Goal: Task Accomplishment & Management: Manage account settings

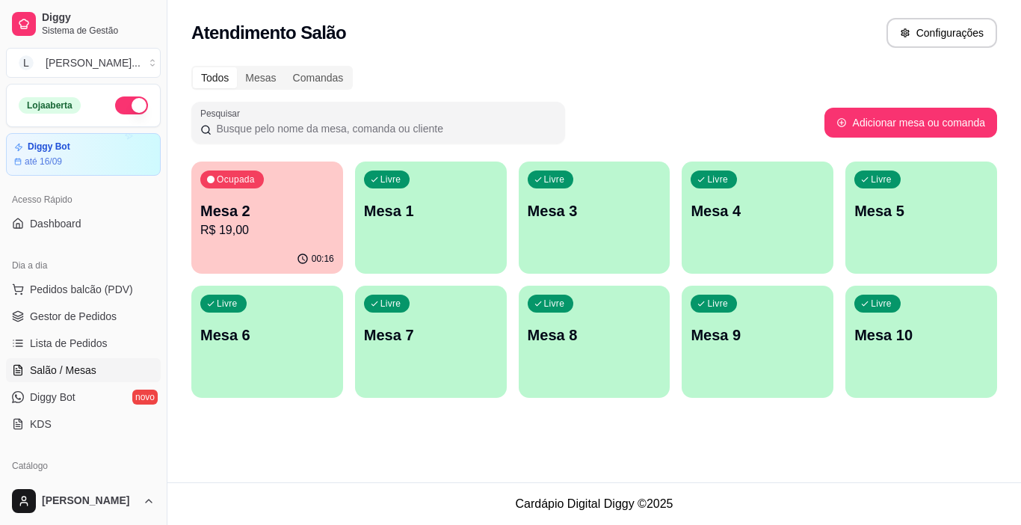
click at [276, 220] on p "Mesa 2" at bounding box center [267, 210] width 134 height 21
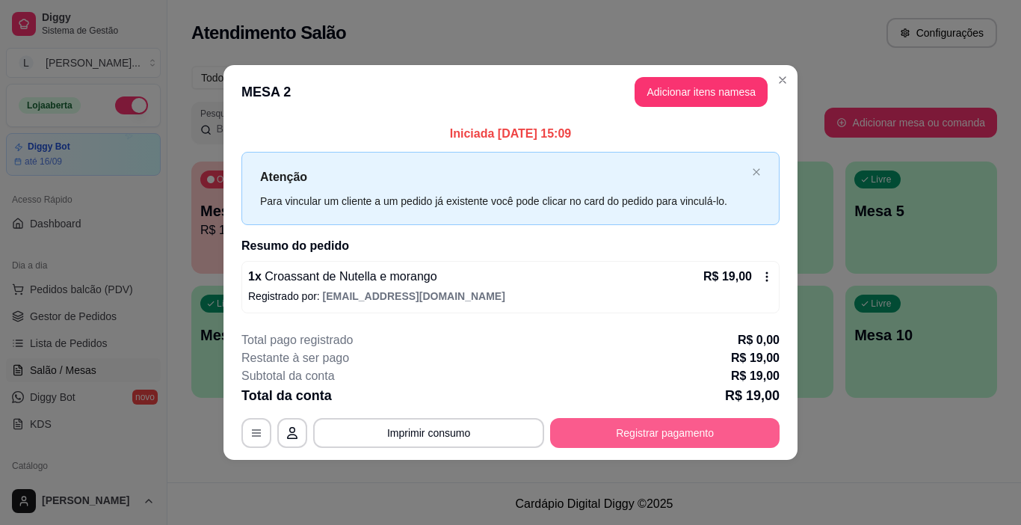
click at [655, 433] on button "Registrar pagamento" at bounding box center [664, 433] width 229 height 30
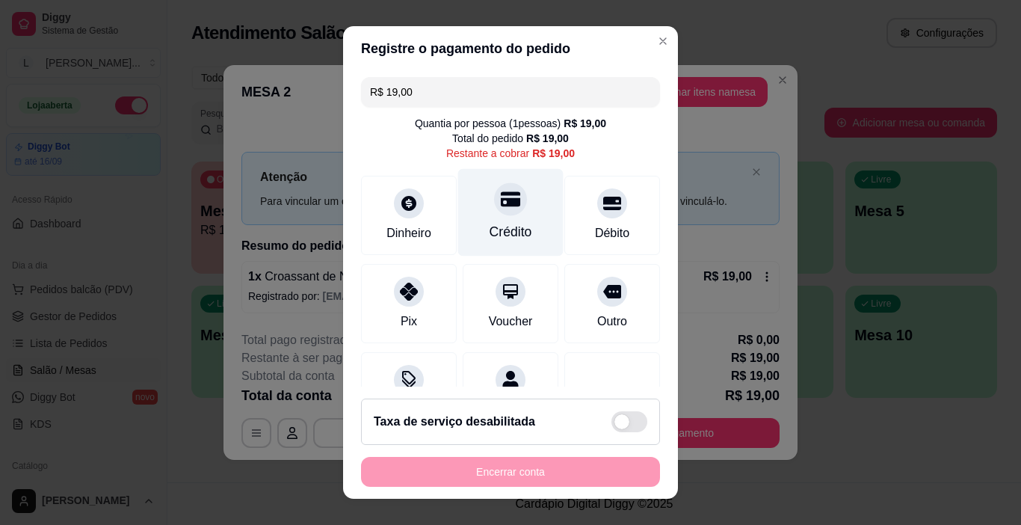
click at [489, 229] on div "Crédito" at bounding box center [510, 231] width 43 height 19
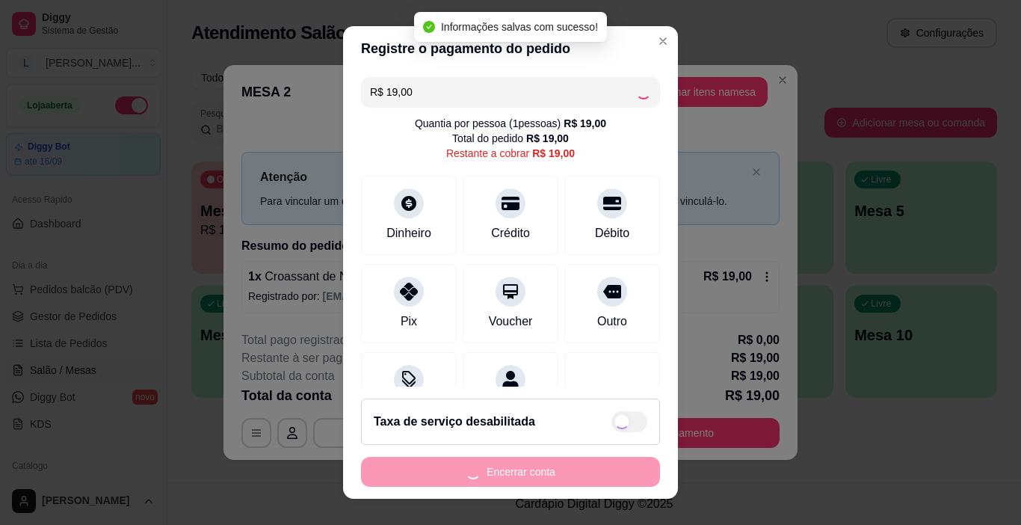
type input "R$ 0,00"
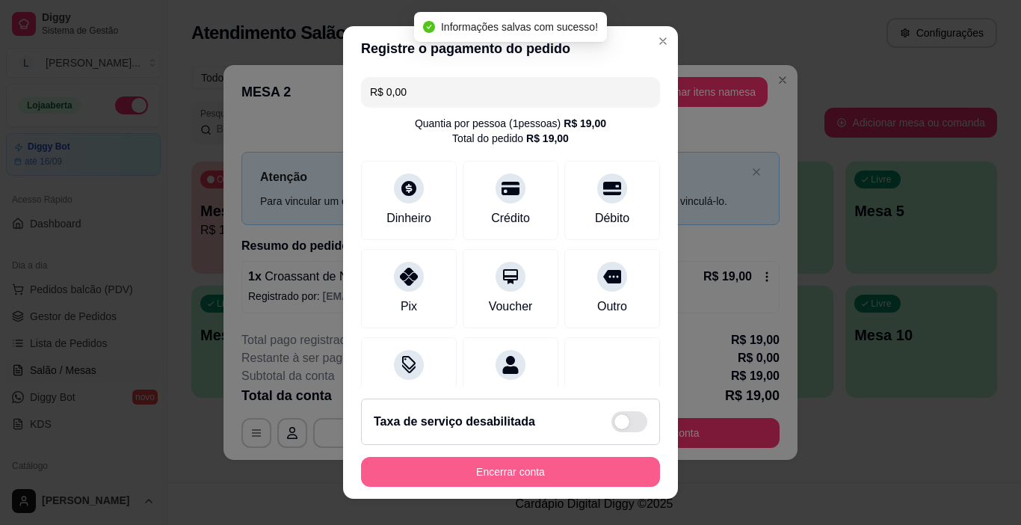
click at [475, 470] on button "Encerrar conta" at bounding box center [510, 472] width 299 height 30
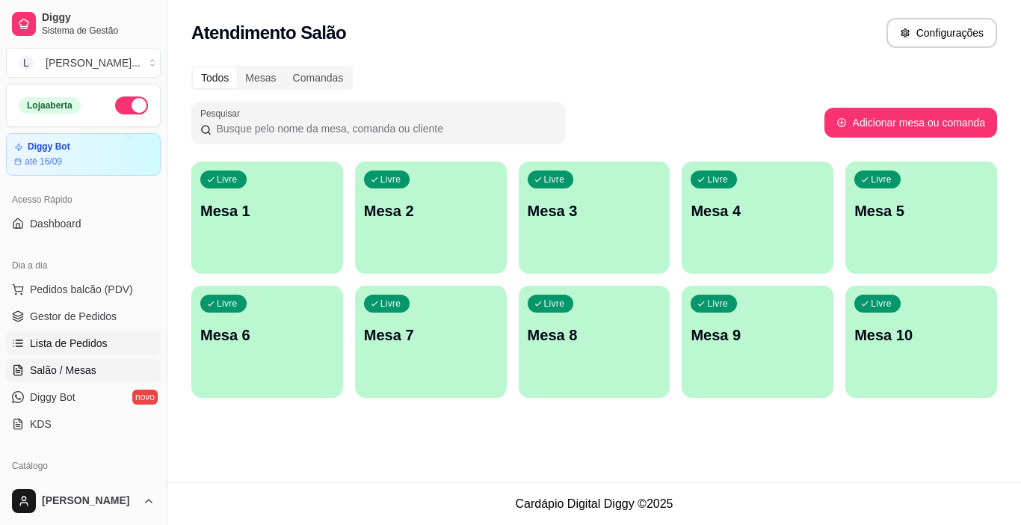
click at [55, 339] on span "Lista de Pedidos" at bounding box center [69, 343] width 78 height 15
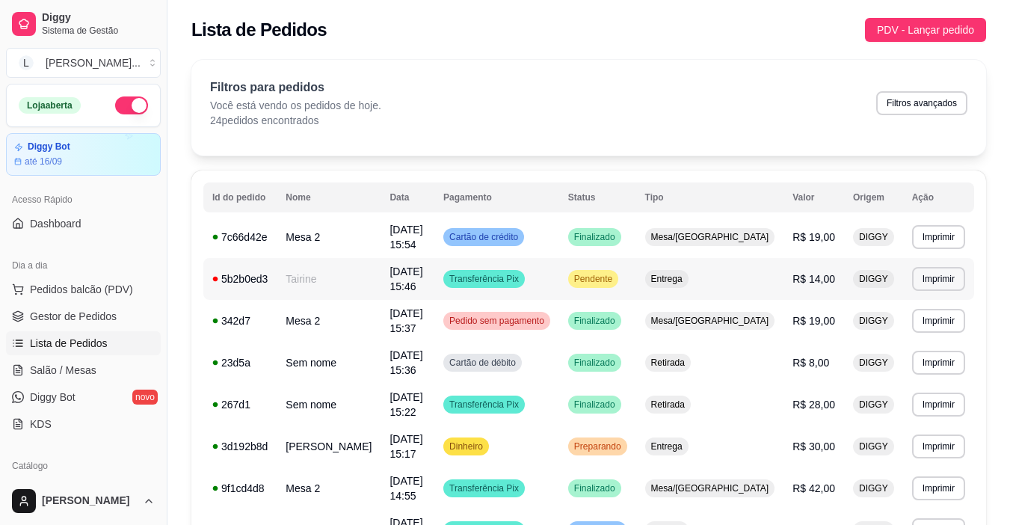
click at [422, 277] on span "[DATE] 15:46" at bounding box center [405, 278] width 33 height 27
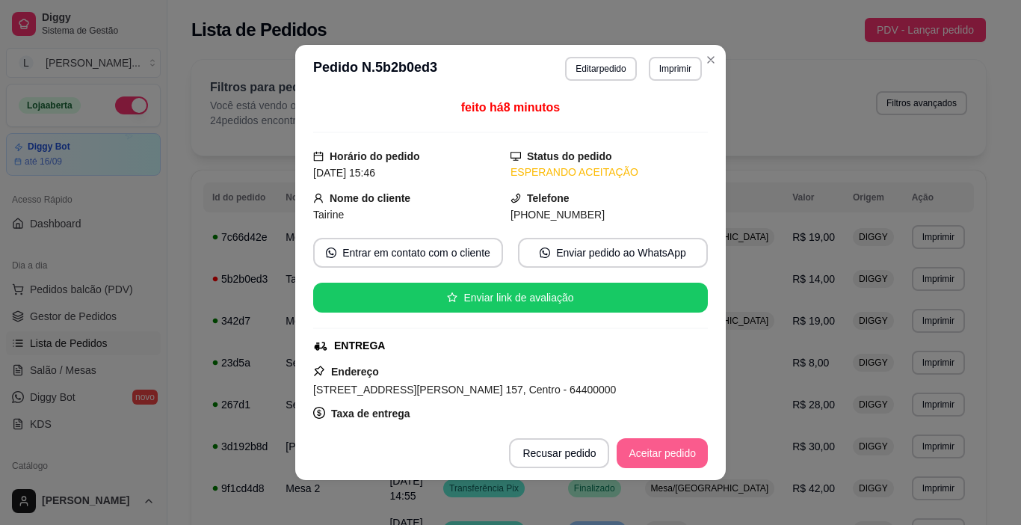
click at [657, 453] on button "Aceitar pedido" at bounding box center [662, 453] width 91 height 30
click at [649, 460] on button "Mover para preparo" at bounding box center [650, 453] width 116 height 30
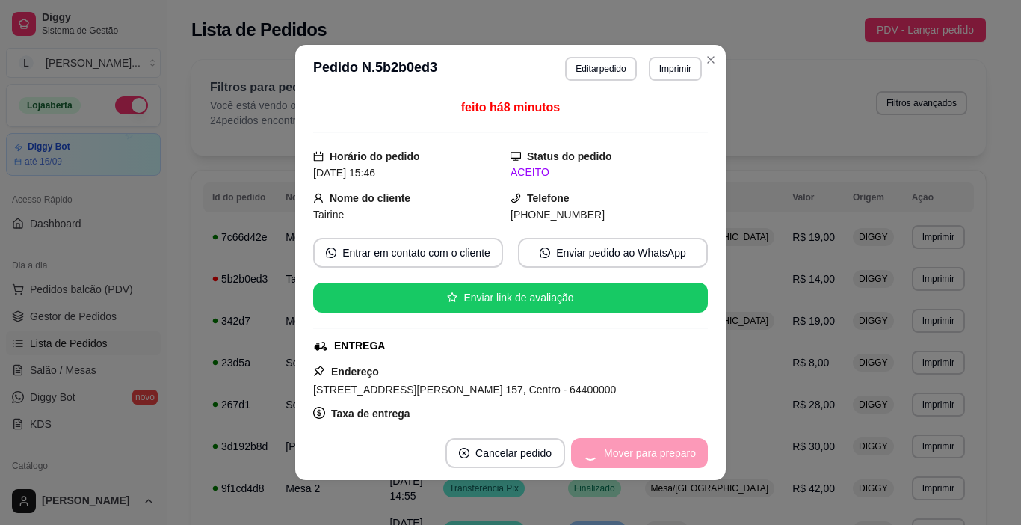
click at [675, 70] on button "Imprimir" at bounding box center [675, 69] width 53 height 24
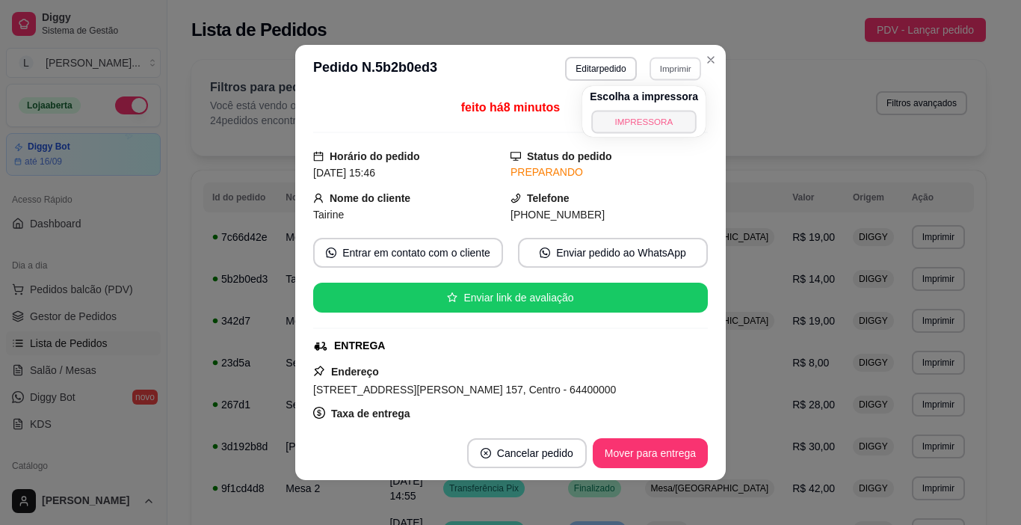
click at [640, 128] on button "IMPRESSORA" at bounding box center [643, 121] width 105 height 23
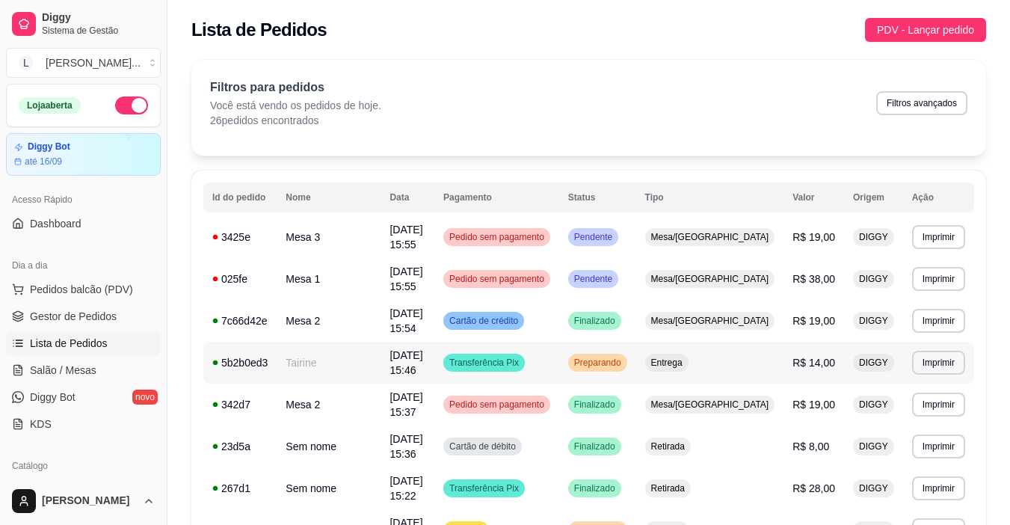
click at [559, 365] on td "Transferência Pix" at bounding box center [496, 363] width 125 height 42
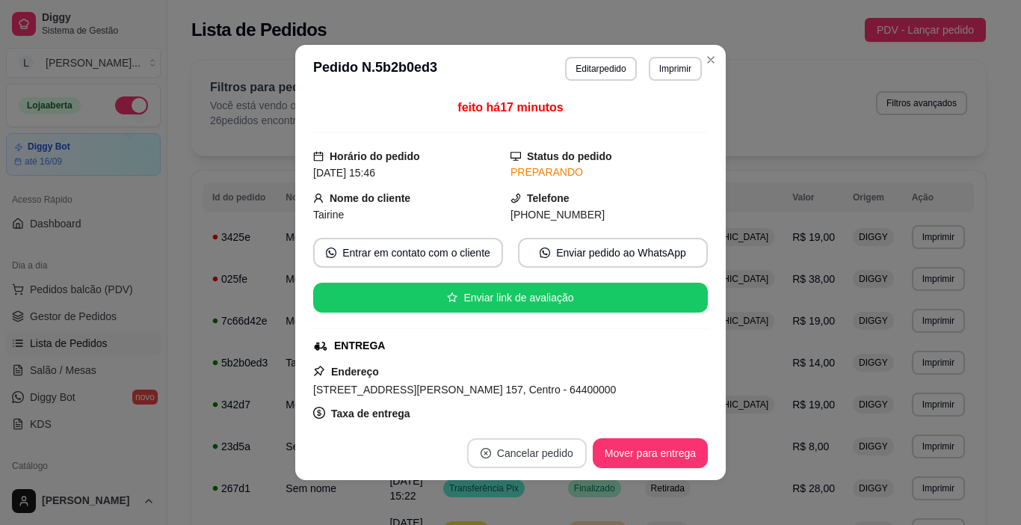
click at [538, 449] on button "Cancelar pedido" at bounding box center [527, 453] width 120 height 30
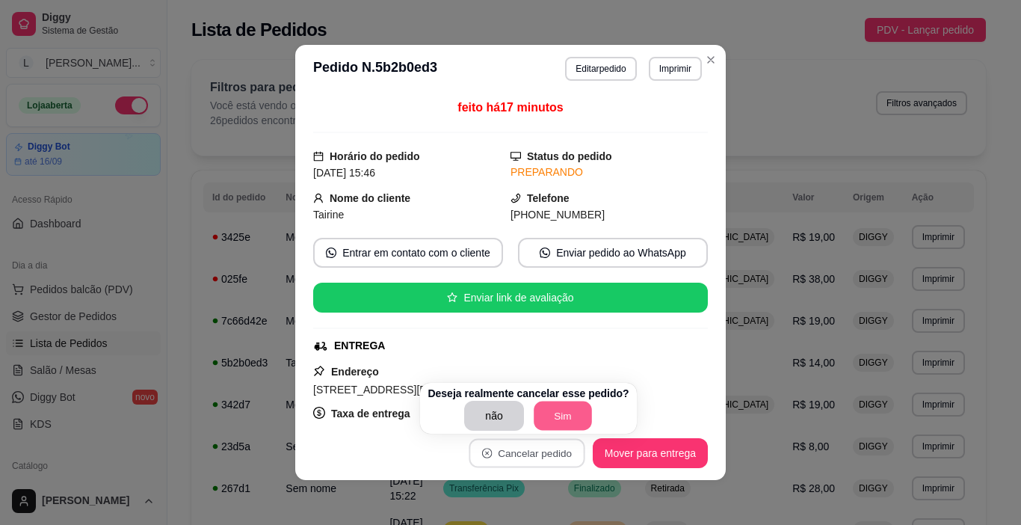
click at [559, 419] on button "Sim" at bounding box center [563, 415] width 58 height 29
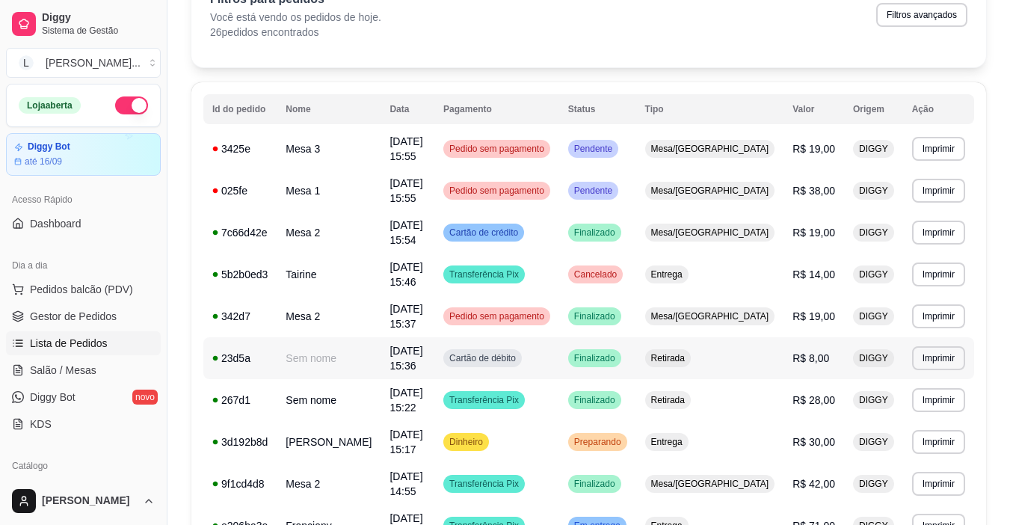
scroll to position [149, 0]
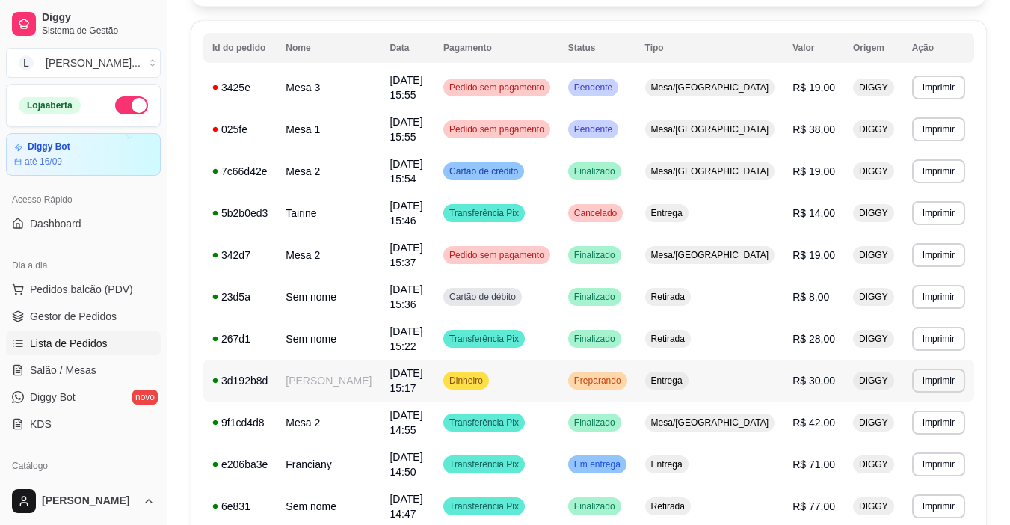
click at [559, 383] on td "Dinheiro" at bounding box center [496, 380] width 125 height 42
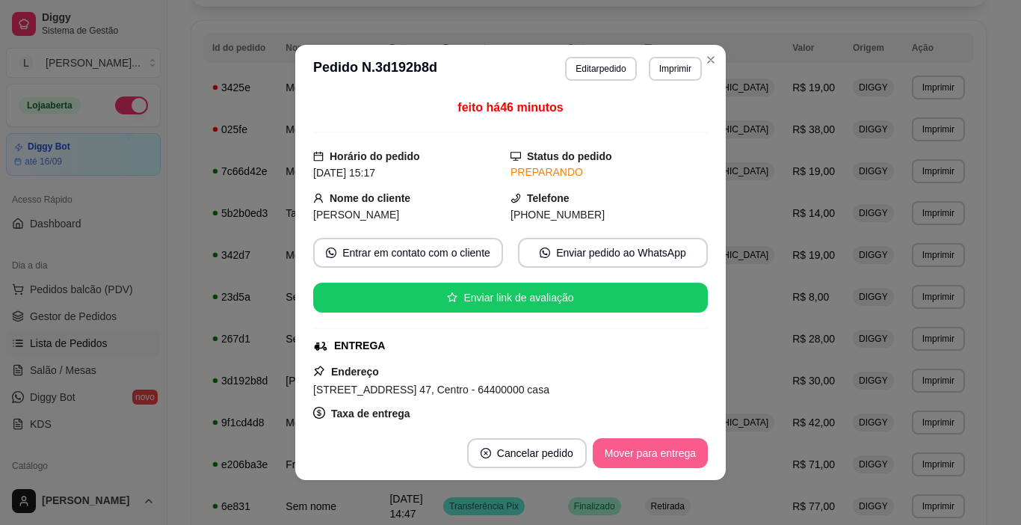
click at [618, 448] on button "Mover para entrega" at bounding box center [650, 453] width 115 height 30
click at [636, 451] on button "Mover para finalizado" at bounding box center [646, 453] width 120 height 29
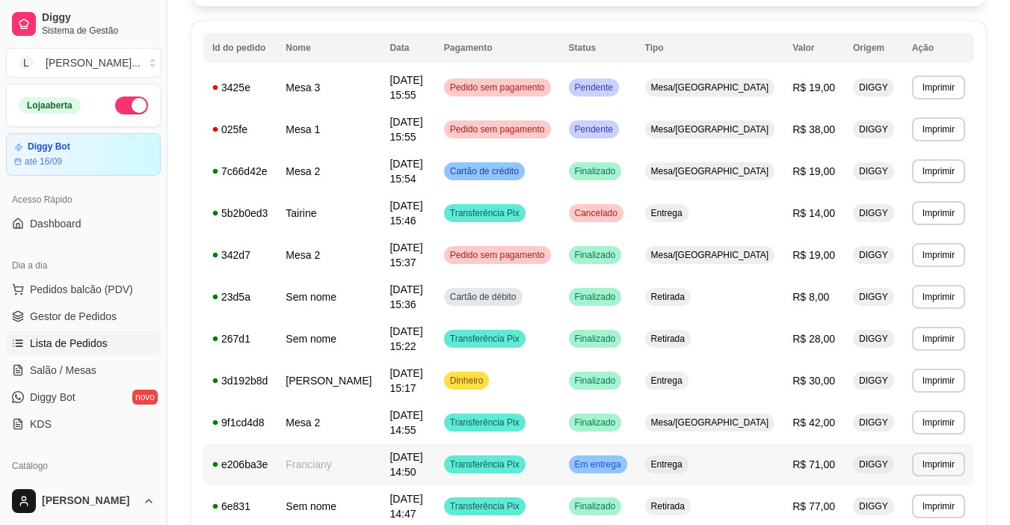
click at [560, 467] on td "Transferência Pix" at bounding box center [497, 464] width 125 height 42
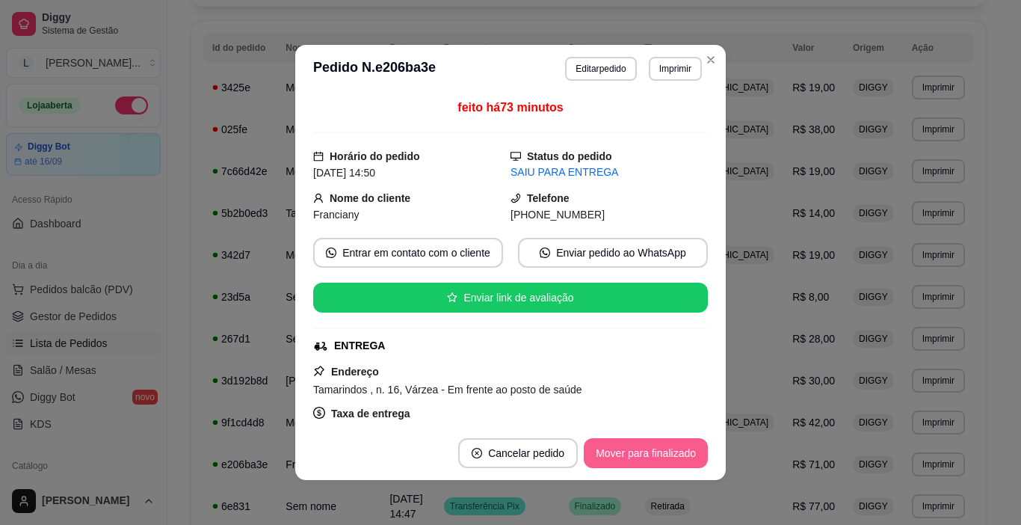
click at [629, 461] on button "Mover para finalizado" at bounding box center [646, 453] width 124 height 30
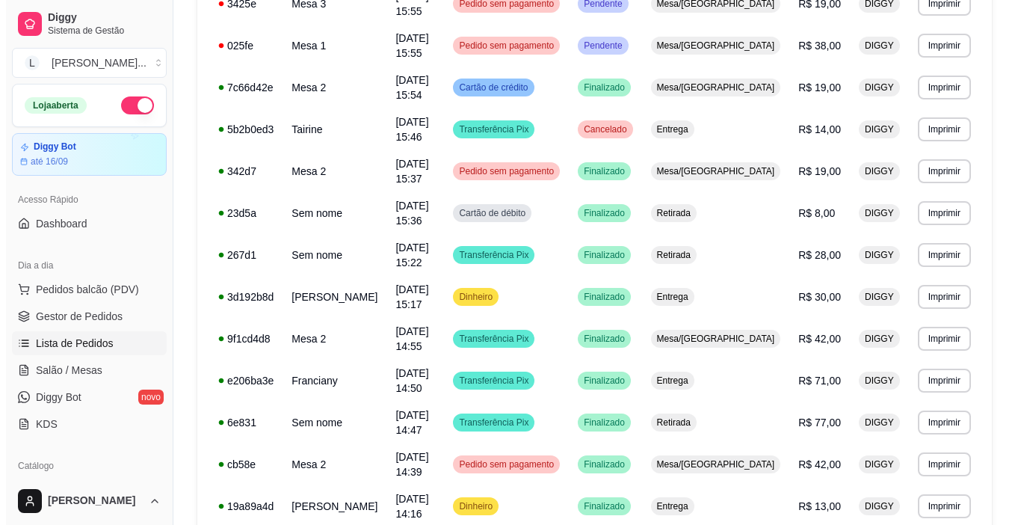
scroll to position [0, 0]
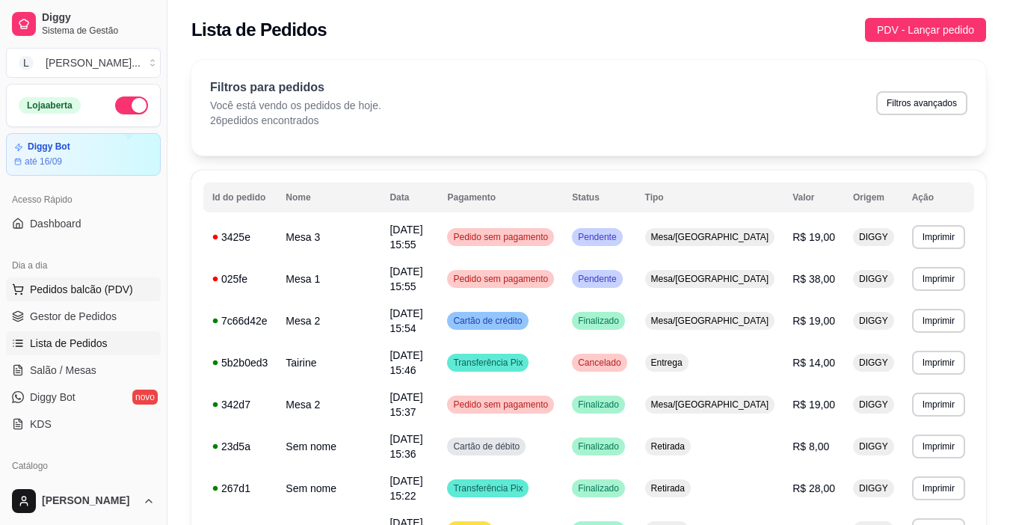
click at [53, 289] on span "Pedidos balcão (PDV)" at bounding box center [81, 289] width 103 height 15
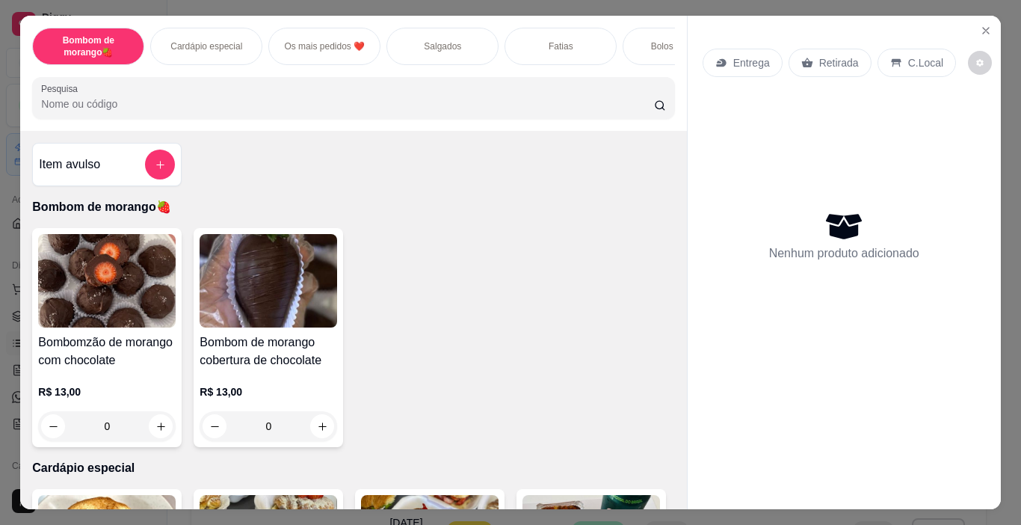
click at [552, 49] on div "Fatias" at bounding box center [560, 46] width 112 height 37
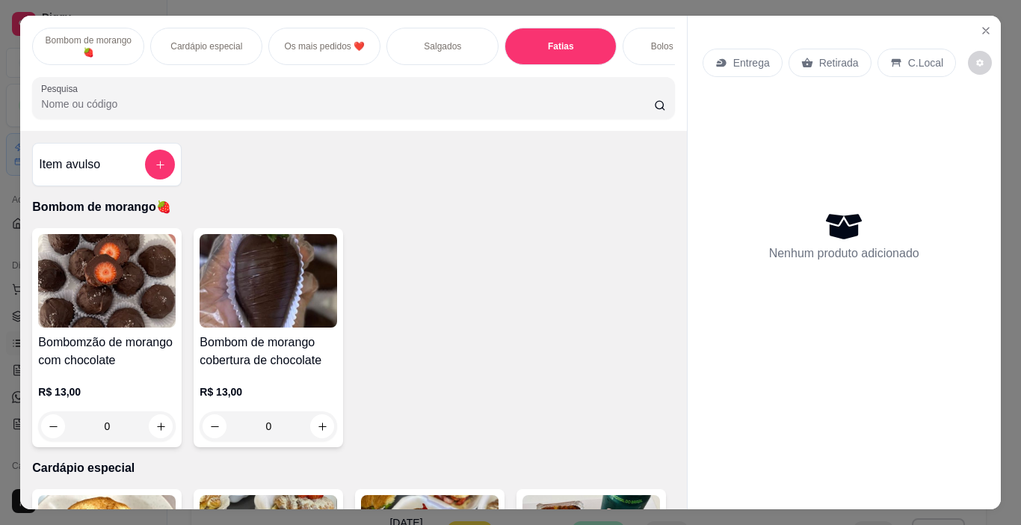
scroll to position [37, 0]
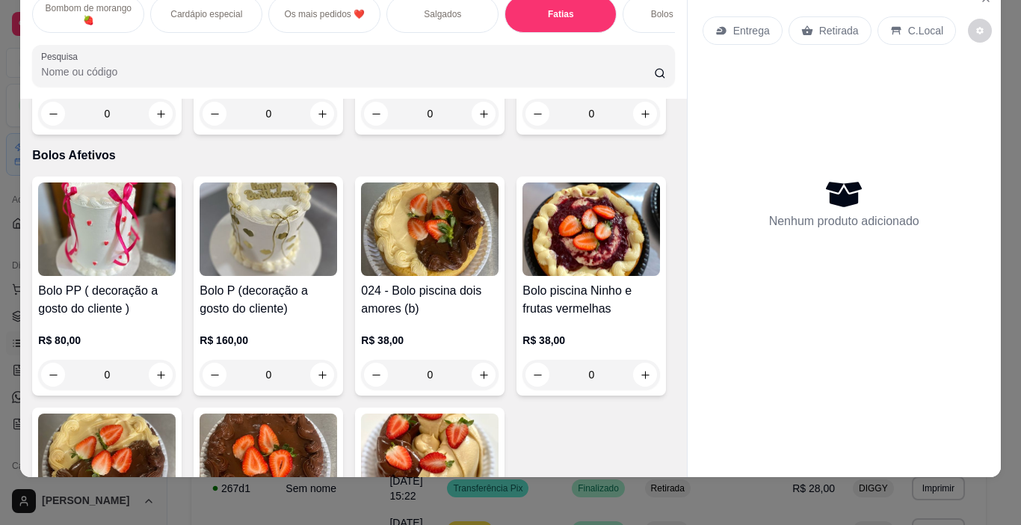
type input "1"
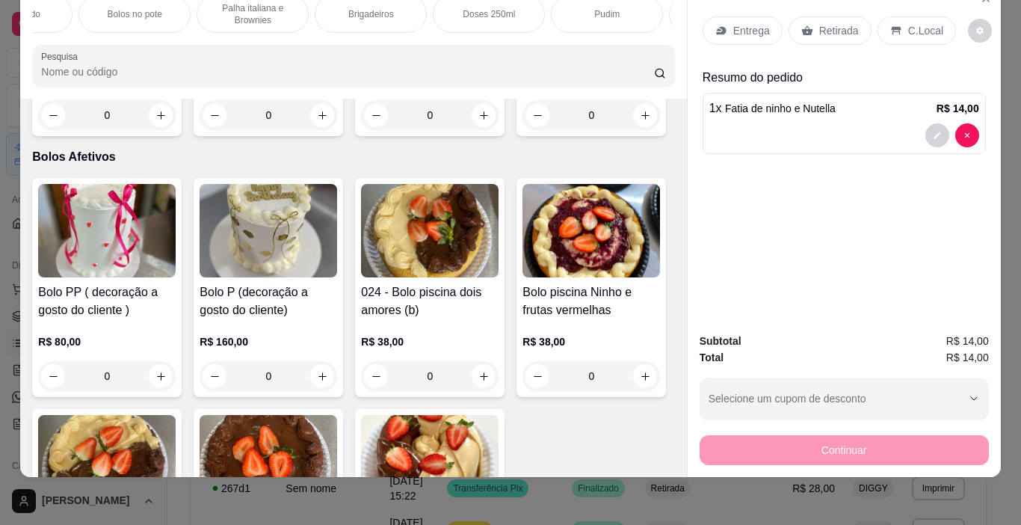
scroll to position [0, 793]
click at [257, 10] on p "Palha italiana e Brownies" at bounding box center [240, 14] width 87 height 24
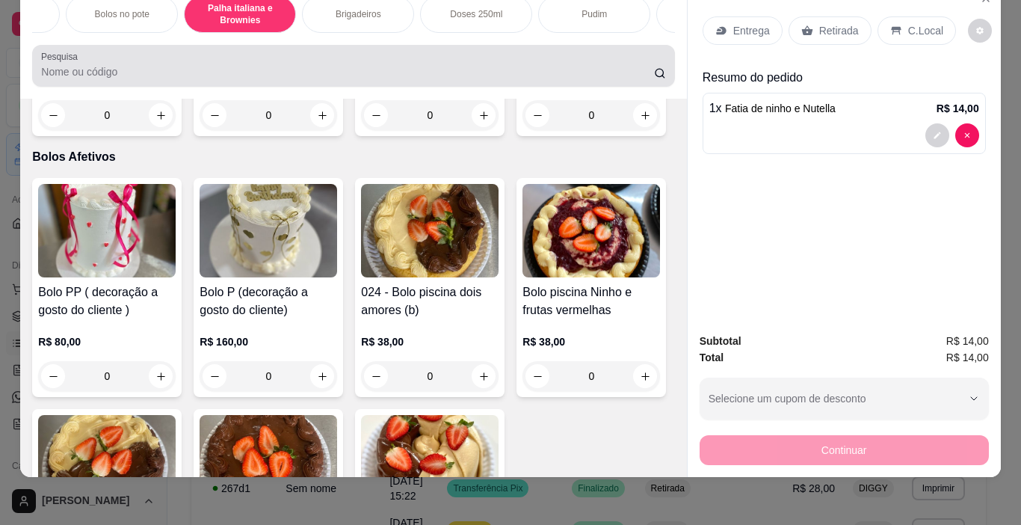
scroll to position [4357, 0]
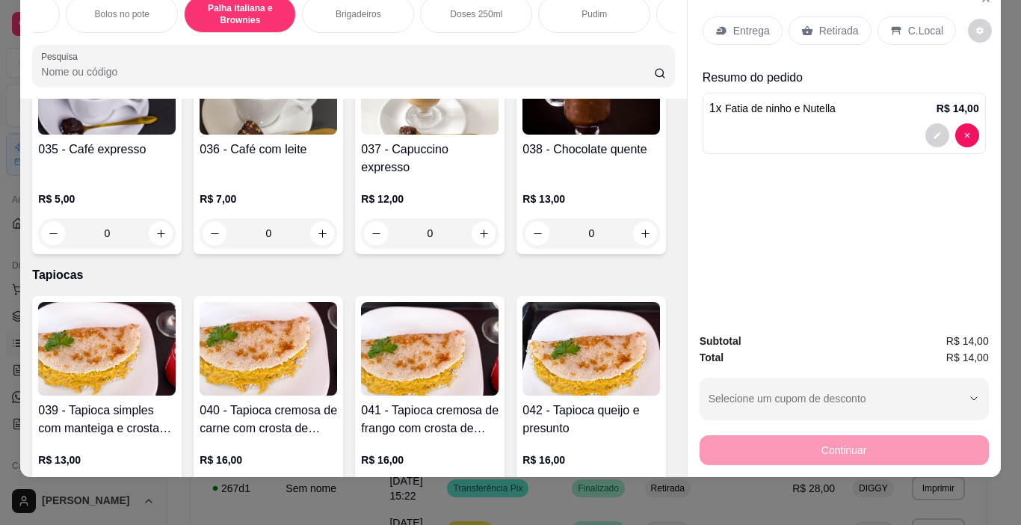
type input "1"
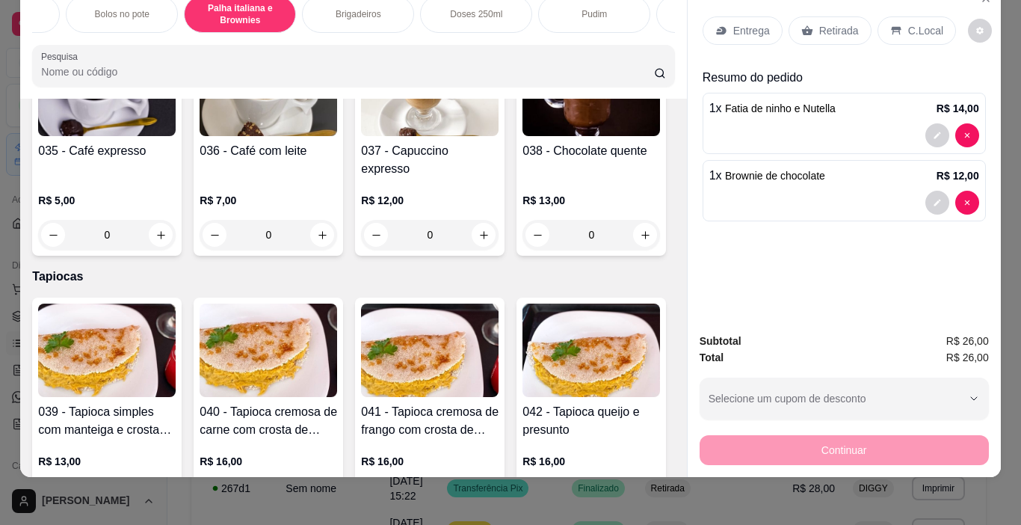
click at [826, 23] on p "Retirada" at bounding box center [839, 30] width 40 height 15
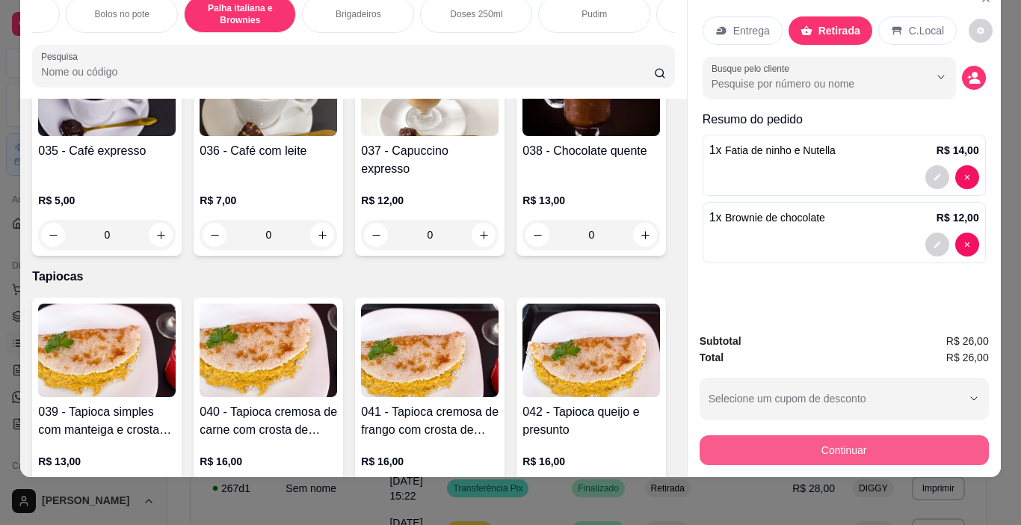
click at [831, 435] on button "Continuar" at bounding box center [843, 450] width 289 height 30
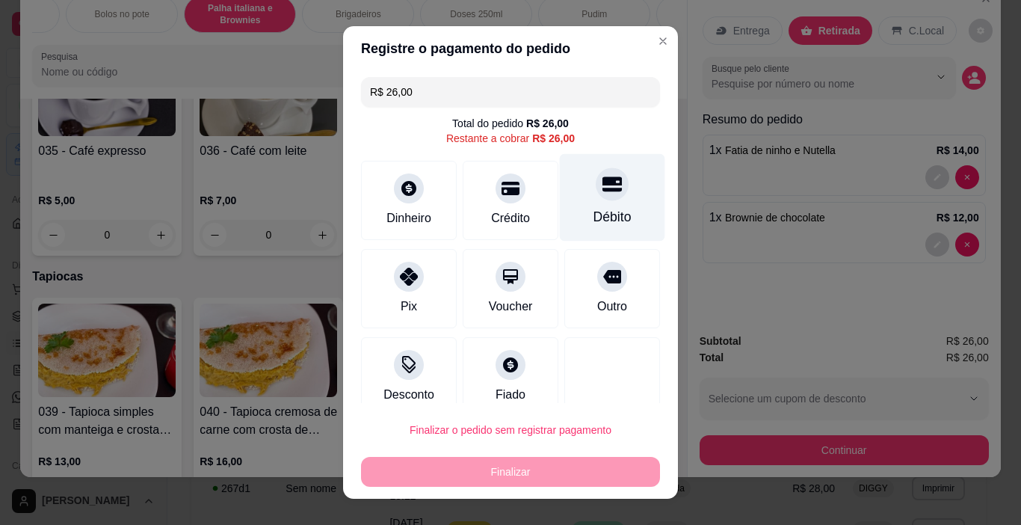
click at [584, 204] on div "Débito" at bounding box center [612, 197] width 105 height 87
type input "R$ 0,00"
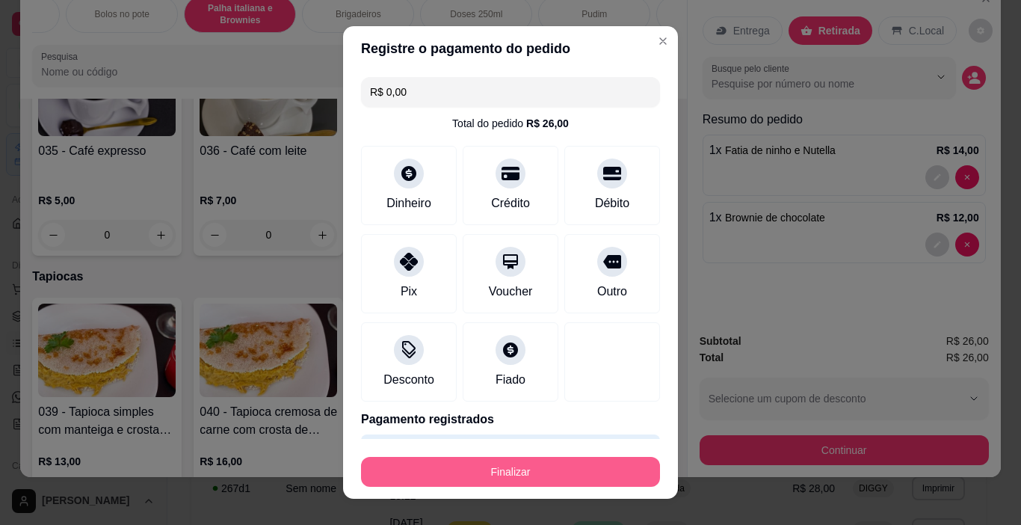
click at [554, 468] on button "Finalizar" at bounding box center [510, 472] width 299 height 30
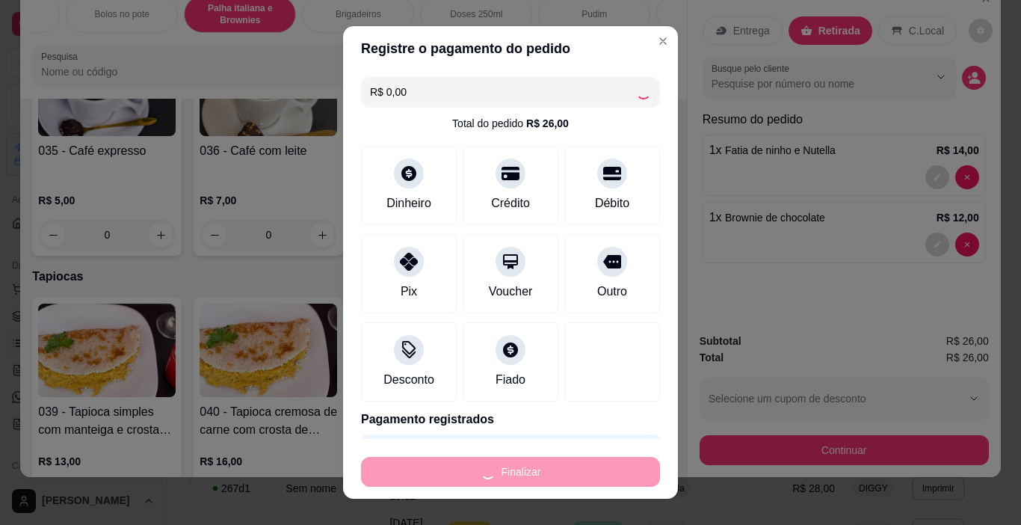
type input "0"
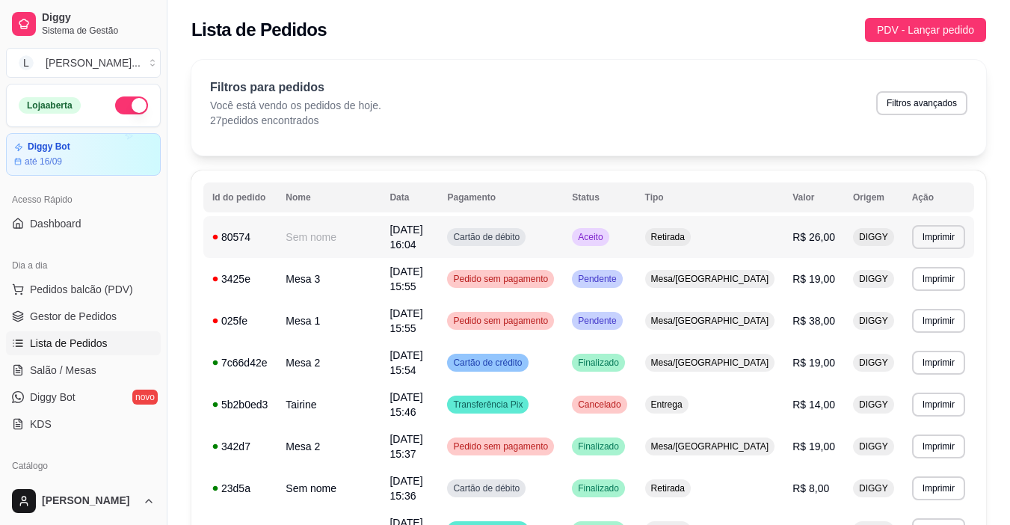
click at [563, 247] on td "Cartão de débito" at bounding box center [500, 237] width 125 height 42
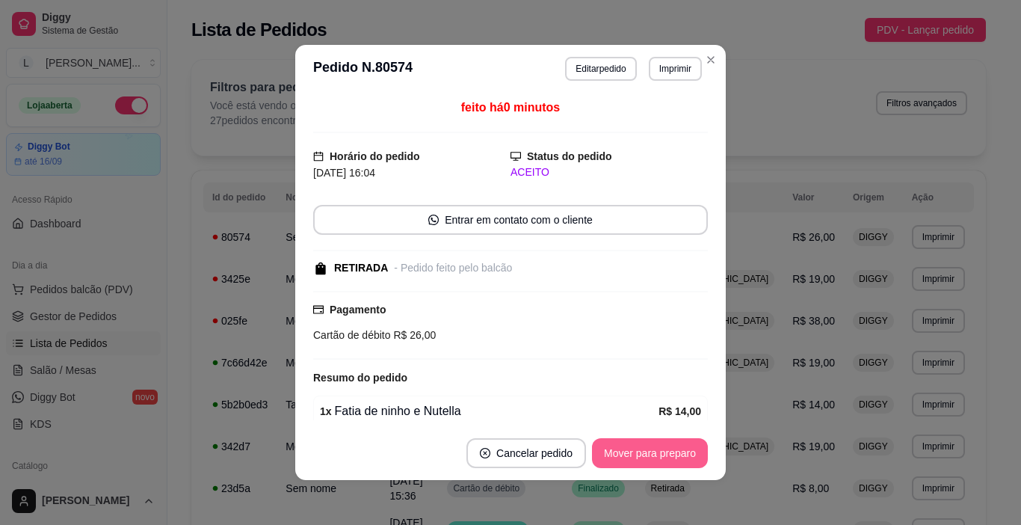
click at [660, 462] on button "Mover para preparo" at bounding box center [650, 453] width 116 height 30
click at [660, 462] on div "Mover para preparo" at bounding box center [639, 453] width 137 height 30
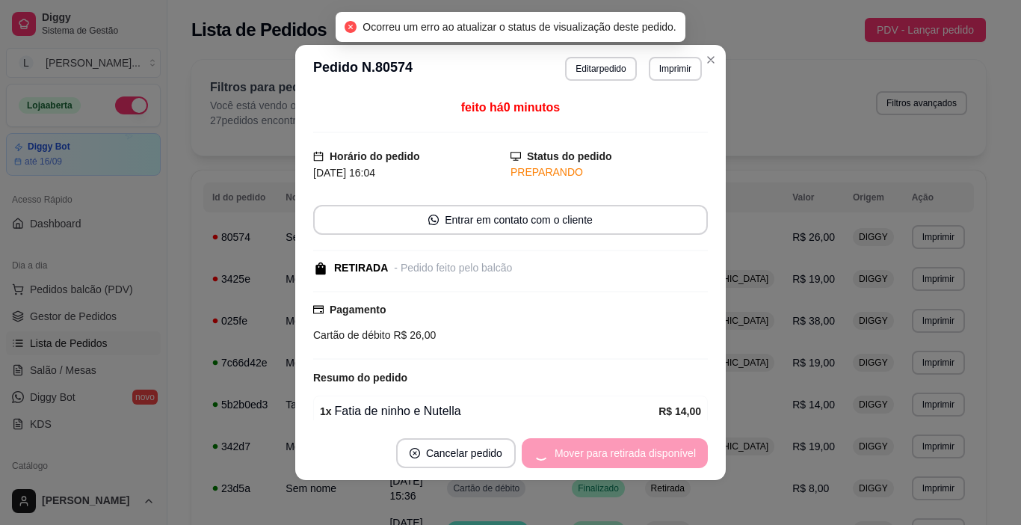
click at [655, 457] on div "Mover para retirada disponível" at bounding box center [615, 453] width 186 height 30
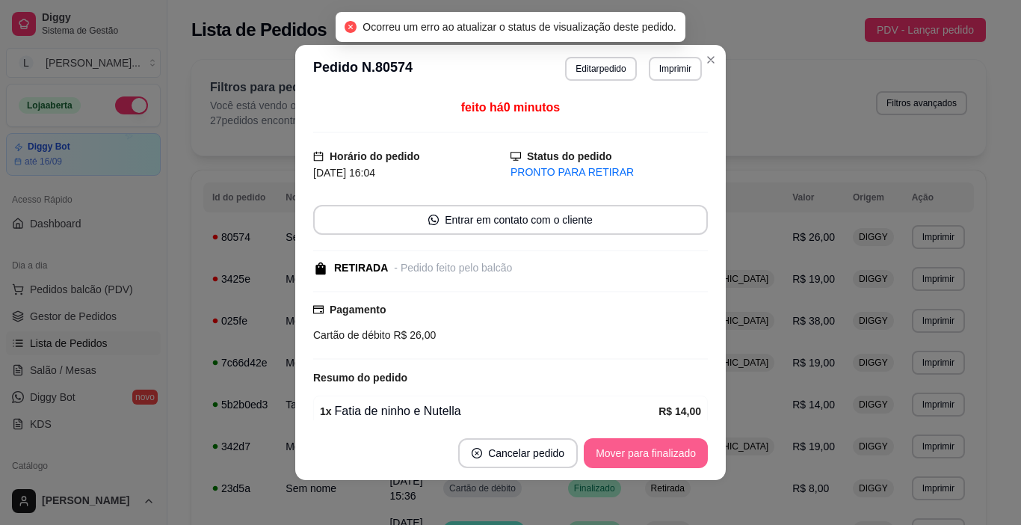
click at [655, 457] on button "Mover para finalizado" at bounding box center [646, 453] width 124 height 30
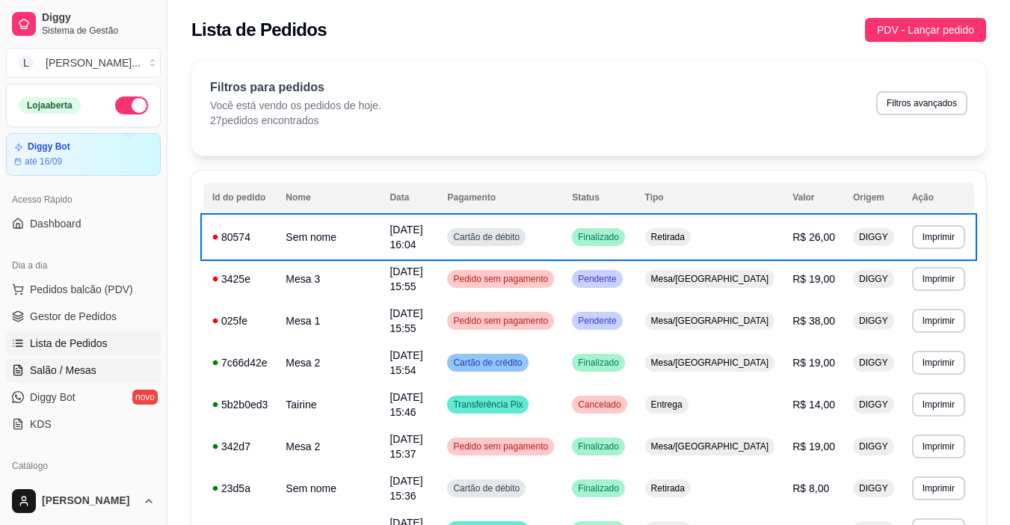
click at [61, 374] on span "Salão / Mesas" at bounding box center [63, 369] width 67 height 15
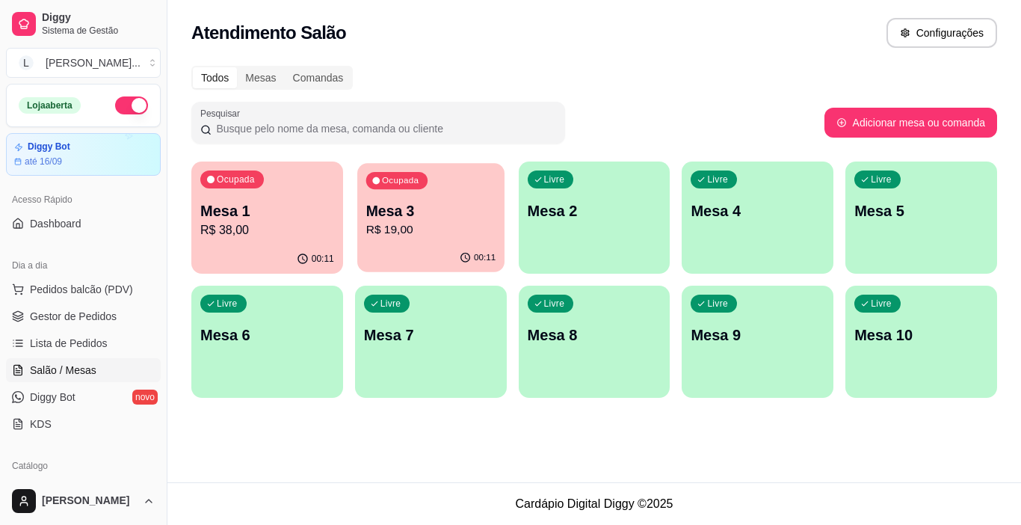
click at [401, 220] on div "Mesa 3 R$ 19,00" at bounding box center [429, 219] width 129 height 37
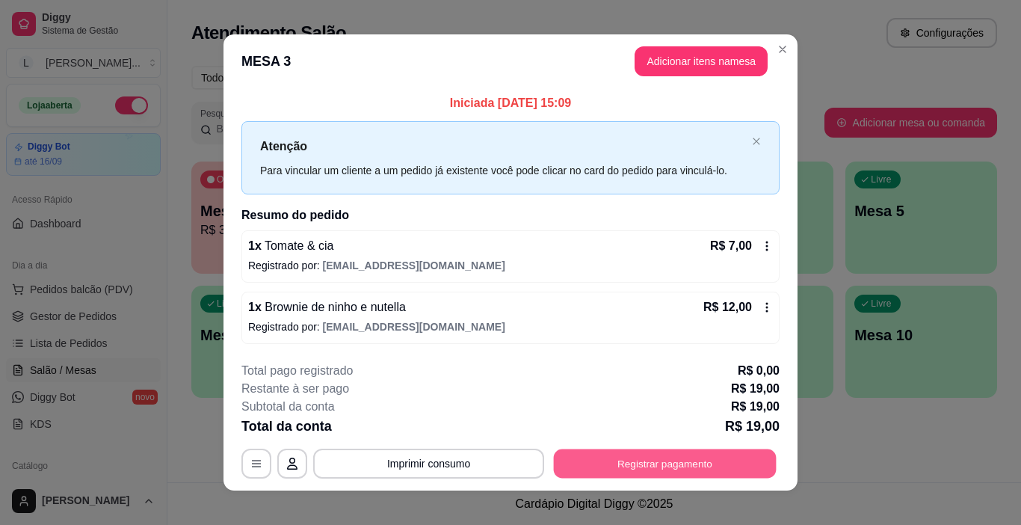
click at [627, 466] on button "Registrar pagamento" at bounding box center [665, 462] width 223 height 29
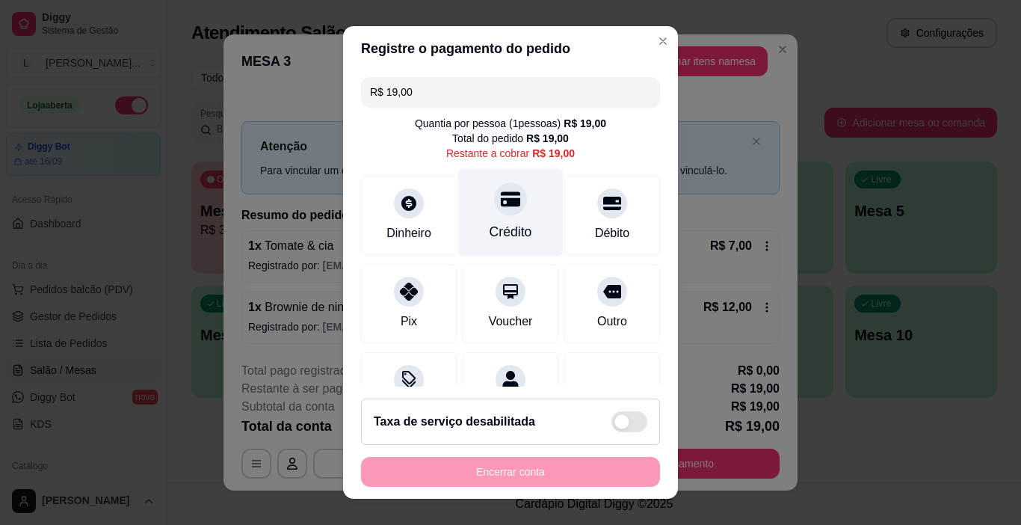
click at [495, 231] on div "Crédito" at bounding box center [510, 231] width 43 height 19
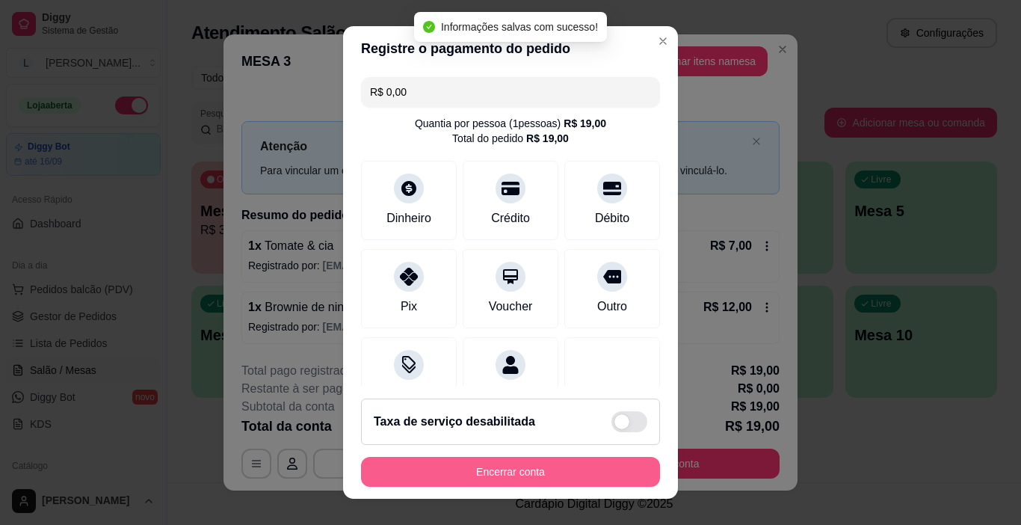
type input "R$ 0,00"
click at [506, 467] on button "Encerrar conta" at bounding box center [510, 471] width 290 height 29
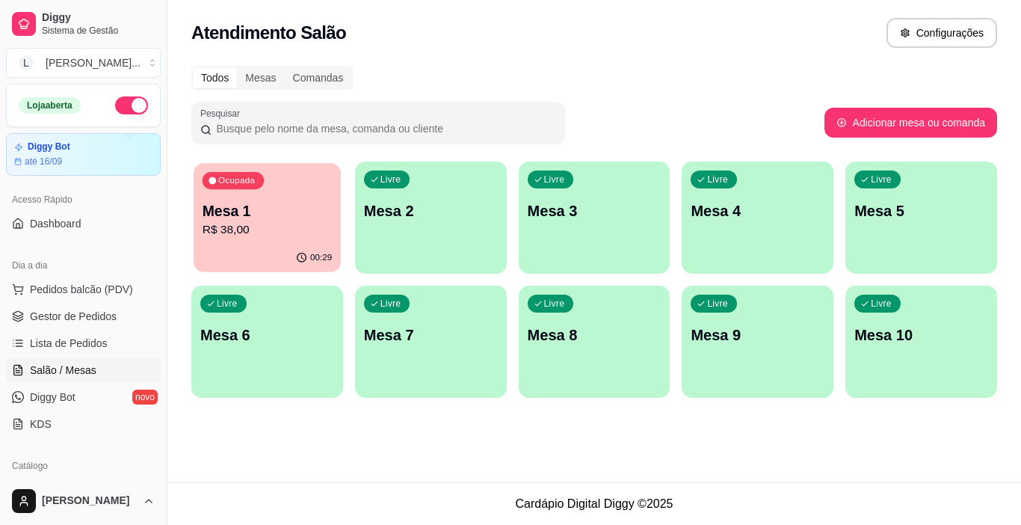
click at [262, 225] on p "R$ 38,00" at bounding box center [267, 229] width 129 height 17
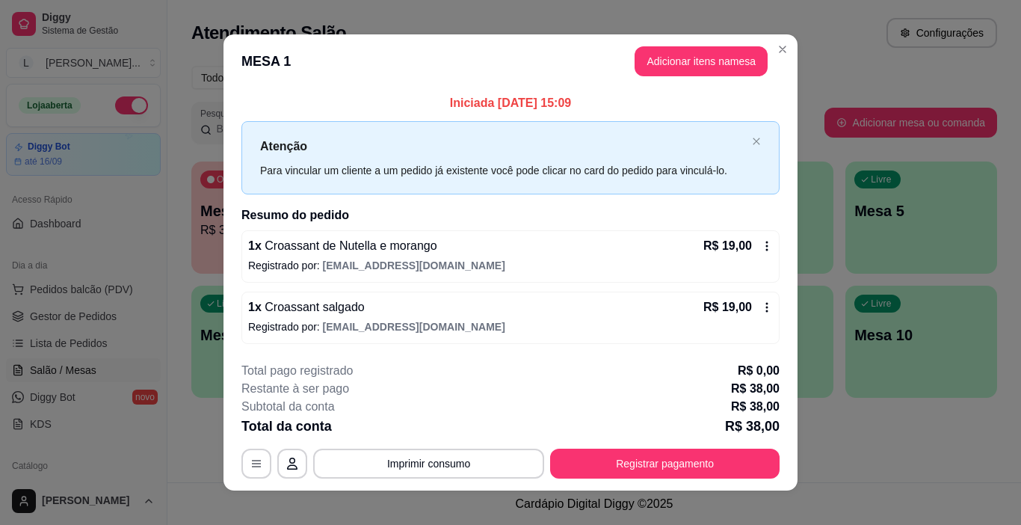
scroll to position [13, 0]
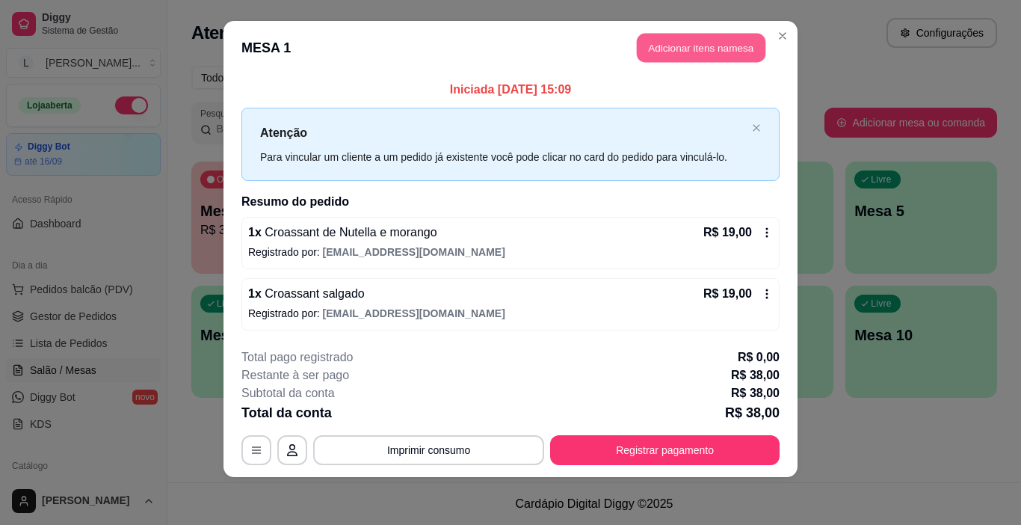
click at [694, 55] on button "Adicionar itens na mesa" at bounding box center [701, 48] width 129 height 29
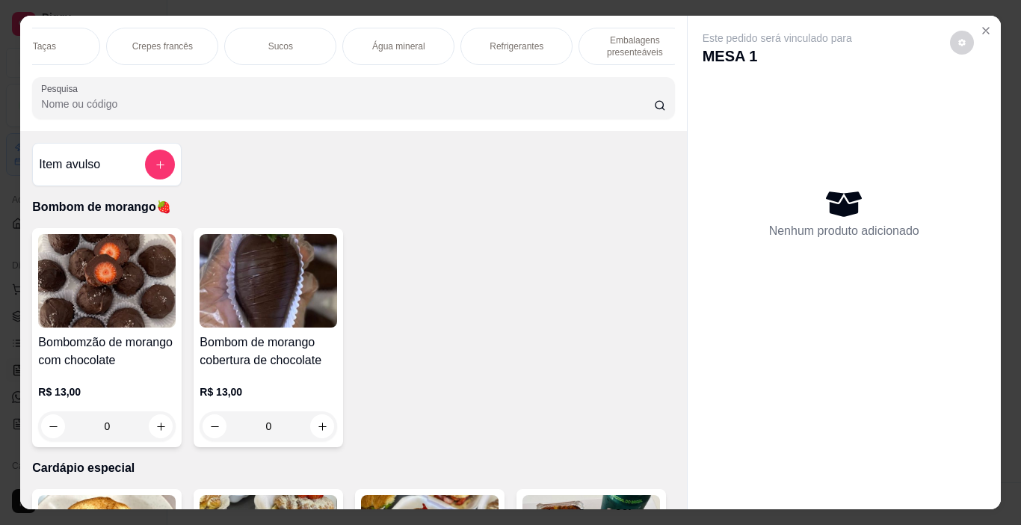
scroll to position [0, 2054]
click at [523, 40] on p "Refrigerantes" at bounding box center [514, 46] width 54 height 12
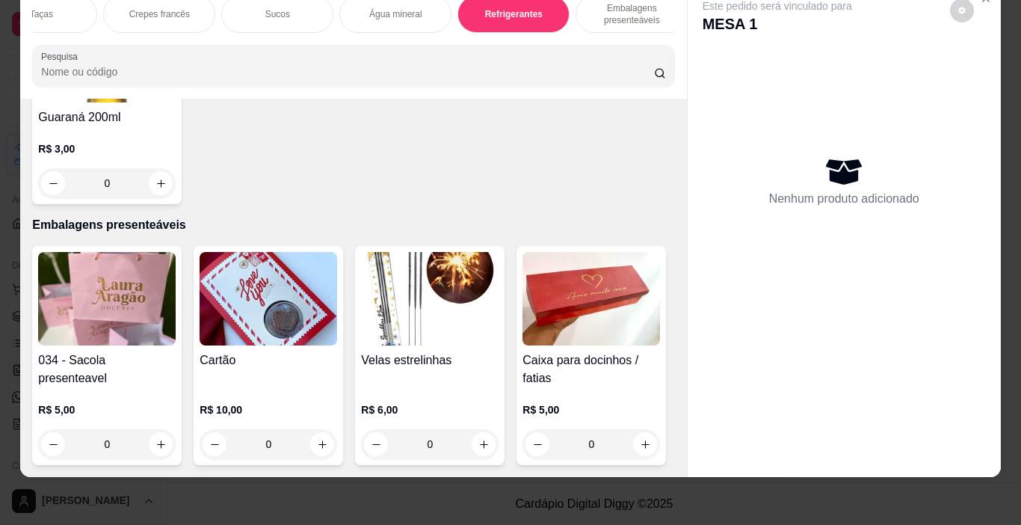
scroll to position [8753, 0]
type input "1"
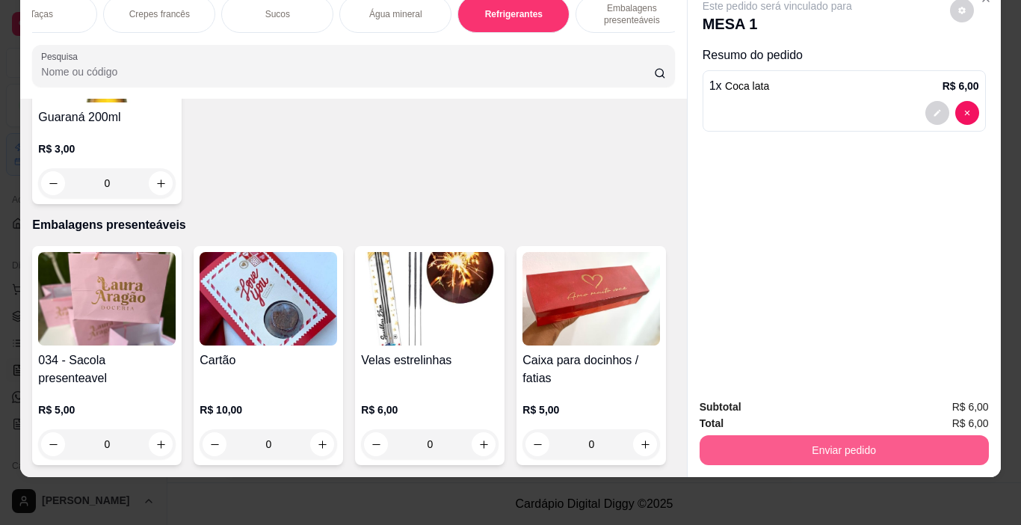
click at [833, 445] on button "Enviar pedido" at bounding box center [843, 450] width 289 height 30
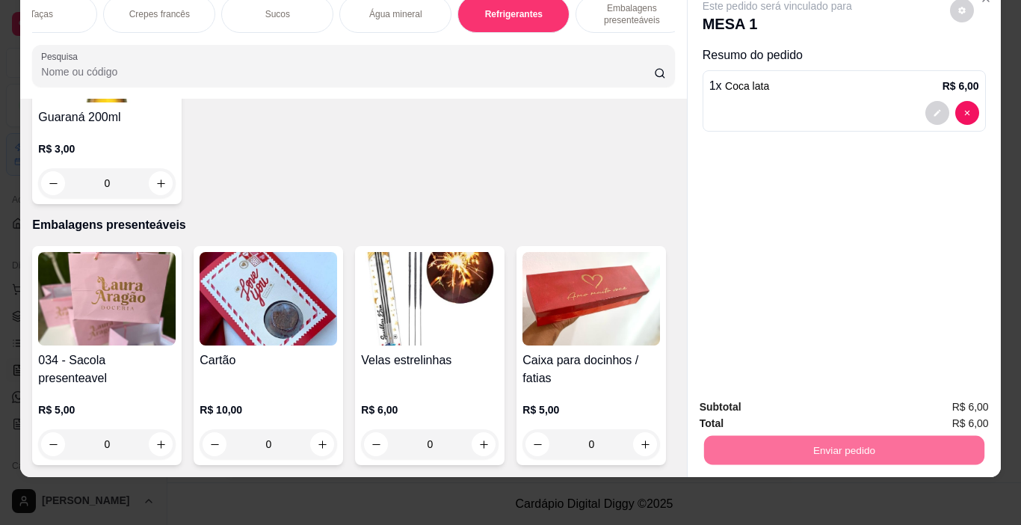
click at [815, 406] on button "Não registrar e enviar pedido" at bounding box center [794, 402] width 155 height 28
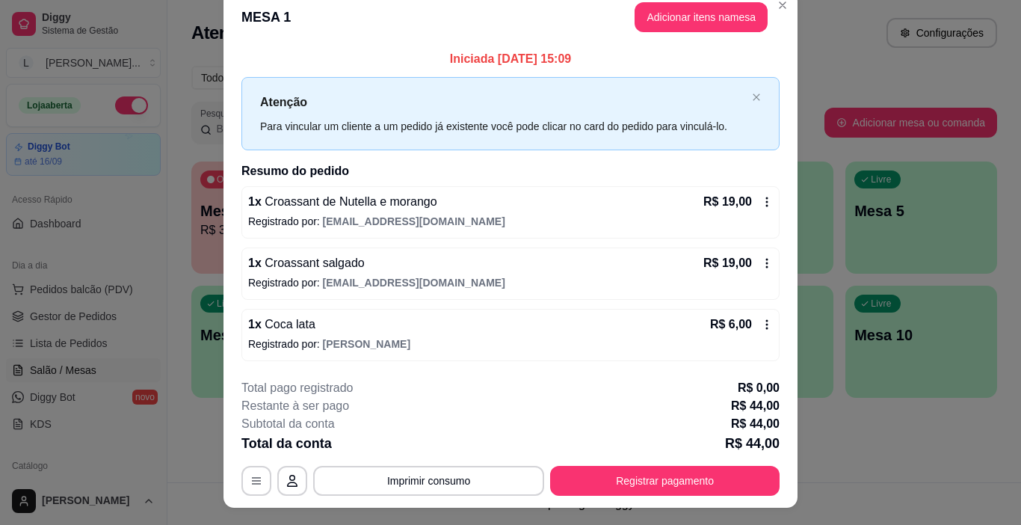
scroll to position [0, 0]
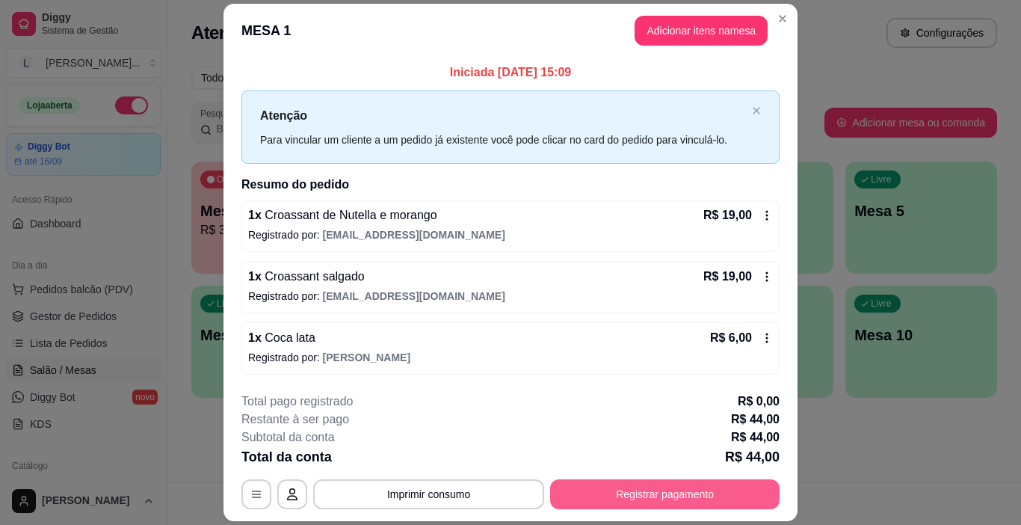
click at [685, 493] on button "Registrar pagamento" at bounding box center [664, 494] width 229 height 30
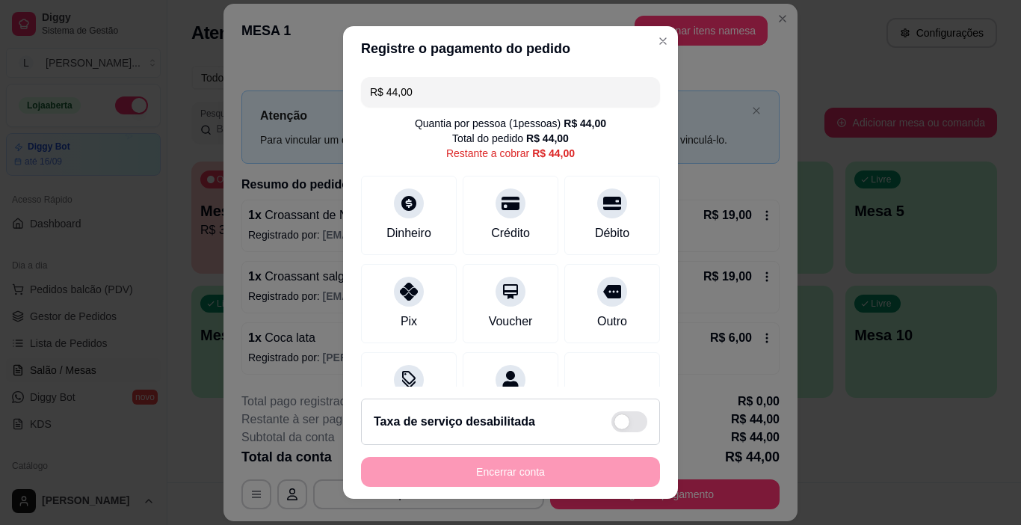
click at [416, 88] on input "R$ 44,00" at bounding box center [510, 92] width 281 height 30
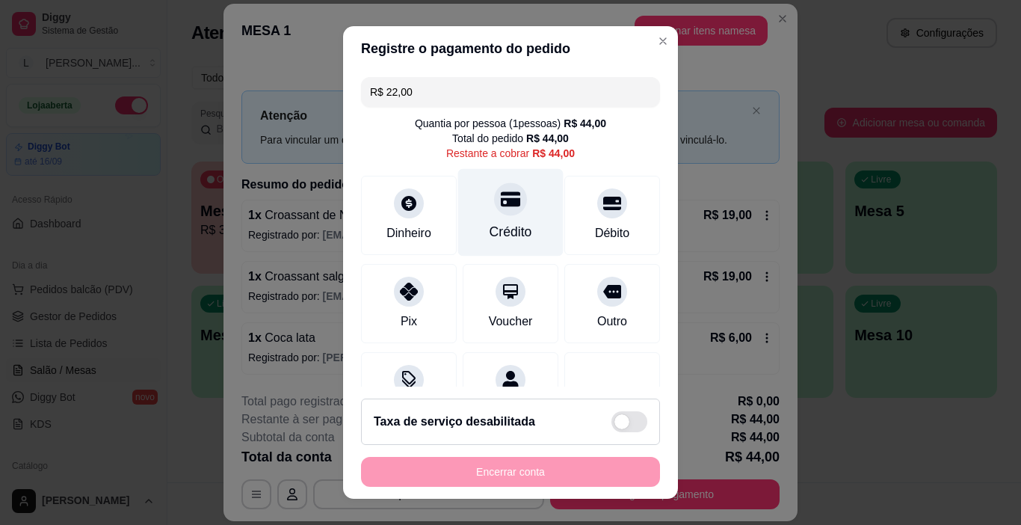
click at [503, 225] on div "Crédito" at bounding box center [510, 231] width 43 height 19
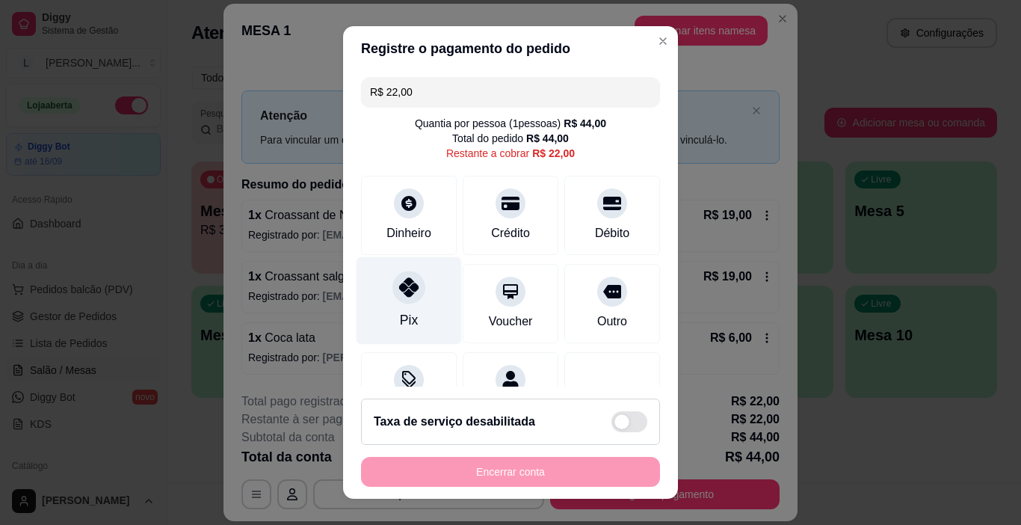
click at [394, 307] on div "Pix" at bounding box center [408, 300] width 105 height 87
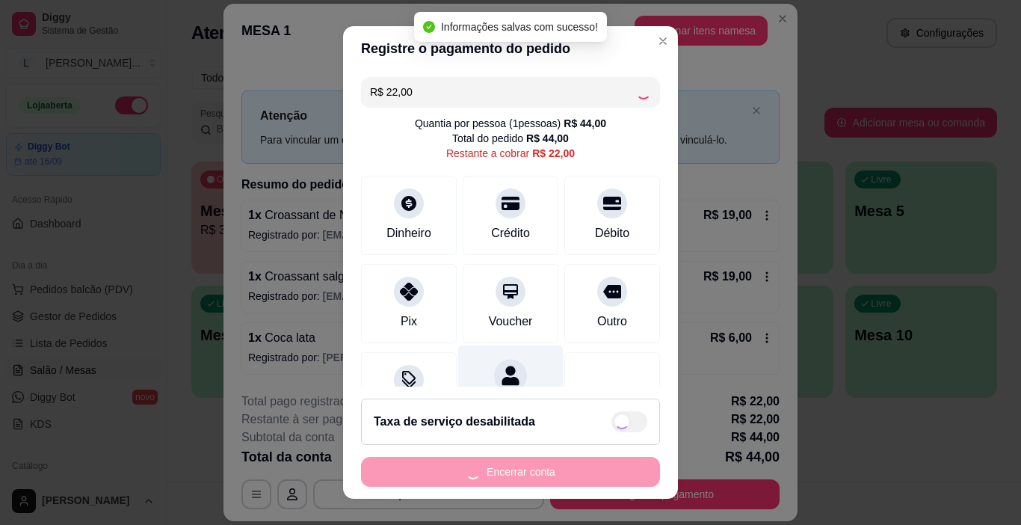
type input "R$ 0,00"
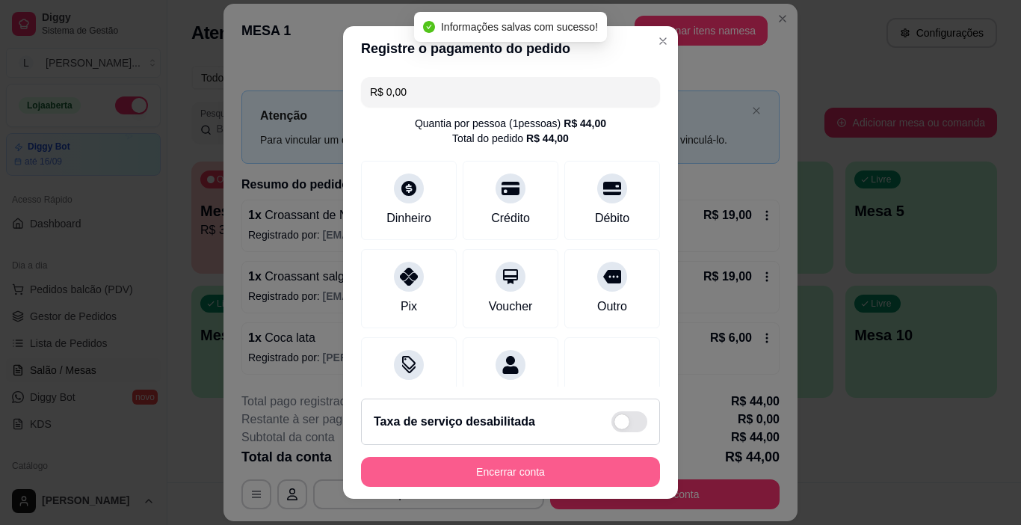
click at [489, 468] on button "Encerrar conta" at bounding box center [510, 472] width 299 height 30
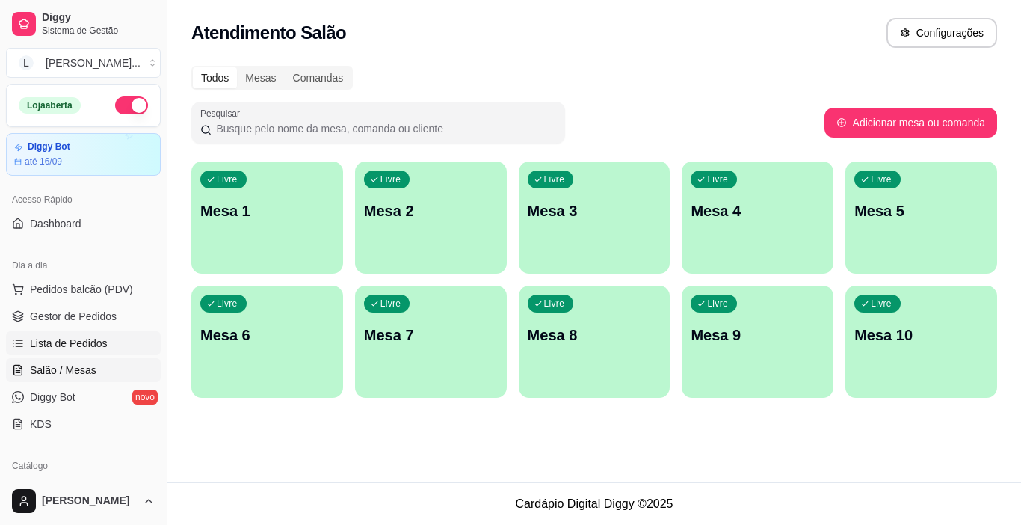
click at [80, 340] on span "Lista de Pedidos" at bounding box center [69, 343] width 78 height 15
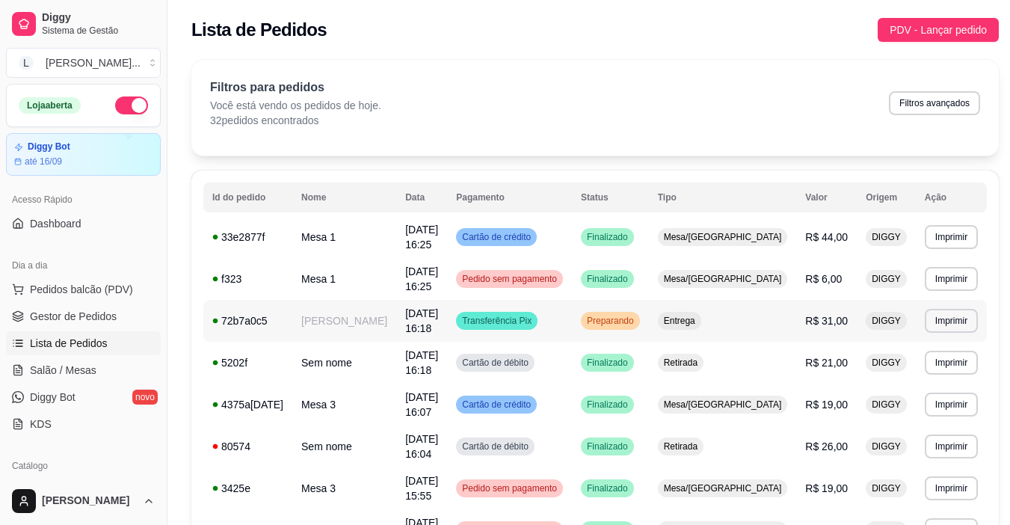
click at [537, 319] on div "Transferência Pix" at bounding box center [496, 321] width 81 height 18
